Goal: Task Accomplishment & Management: Use online tool/utility

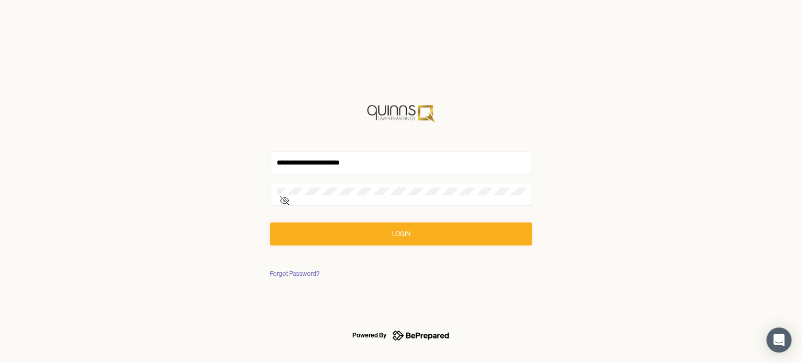
click at [419, 229] on button "Login" at bounding box center [401, 234] width 262 height 23
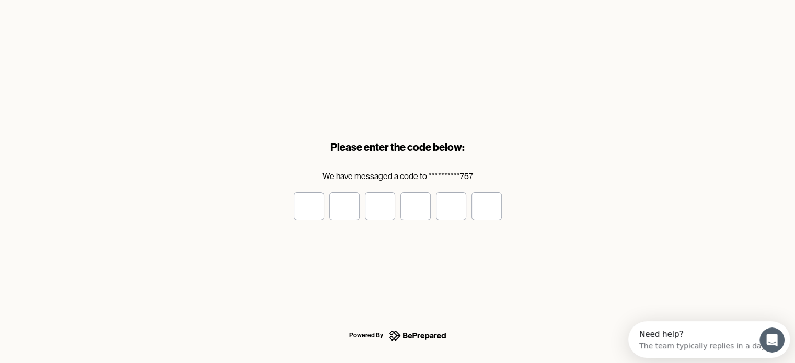
type input "*"
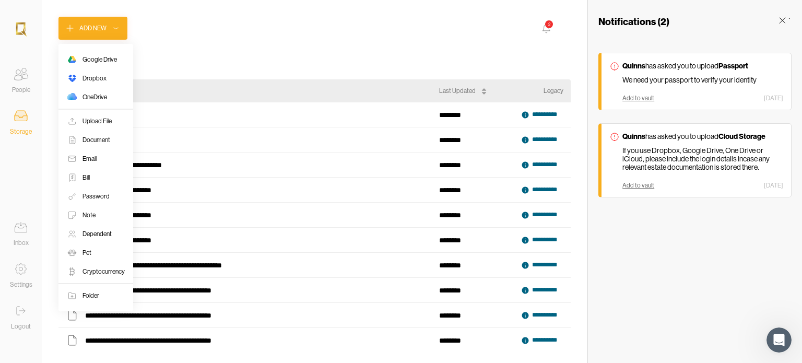
click at [100, 33] on div "Add New" at bounding box center [92, 28] width 27 height 10
click at [107, 118] on div "Upload File" at bounding box center [97, 121] width 29 height 10
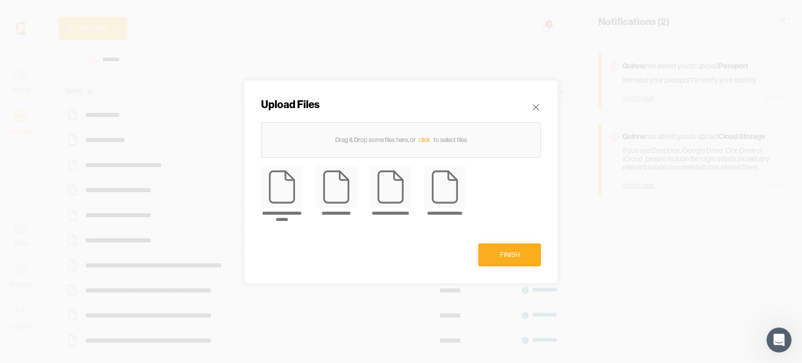
click at [514, 255] on div "Finish" at bounding box center [509, 255] width 19 height 10
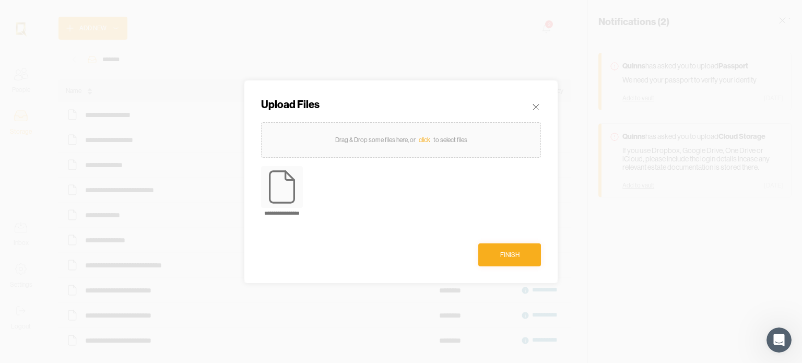
click at [503, 253] on div "Finish" at bounding box center [509, 255] width 19 height 10
click at [502, 255] on div "Finish" at bounding box center [509, 255] width 19 height 10
click at [523, 256] on button "Finish" at bounding box center [509, 254] width 63 height 23
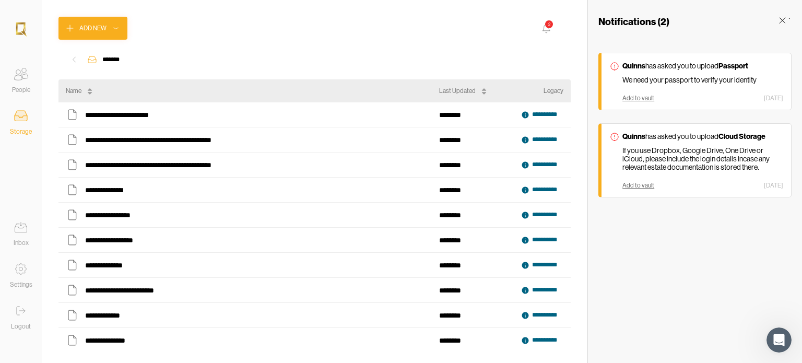
click at [780, 24] on icon at bounding box center [782, 20] width 10 height 10
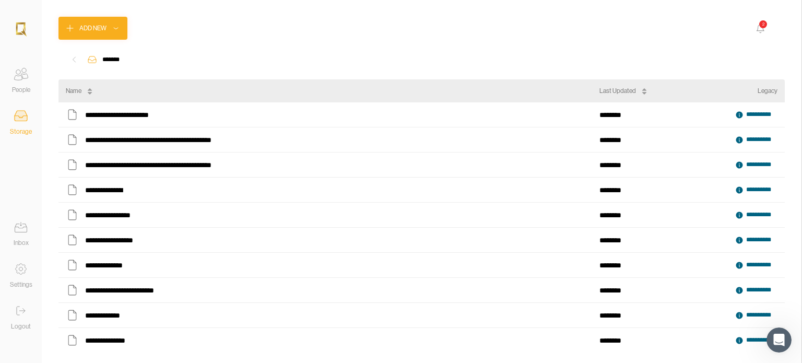
click at [24, 314] on icon at bounding box center [20, 310] width 21 height 21
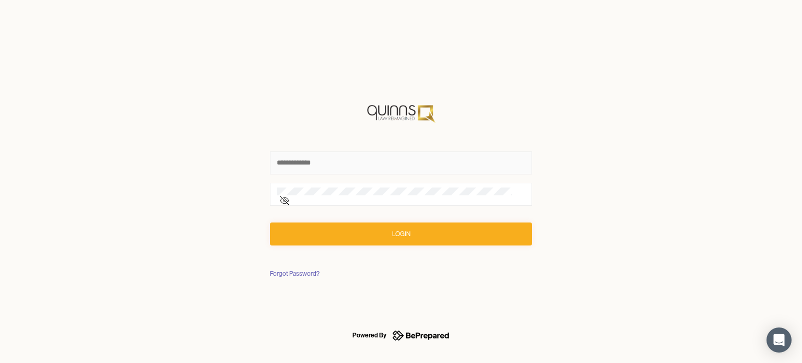
type input "**********"
